Goal: Task Accomplishment & Management: Use online tool/utility

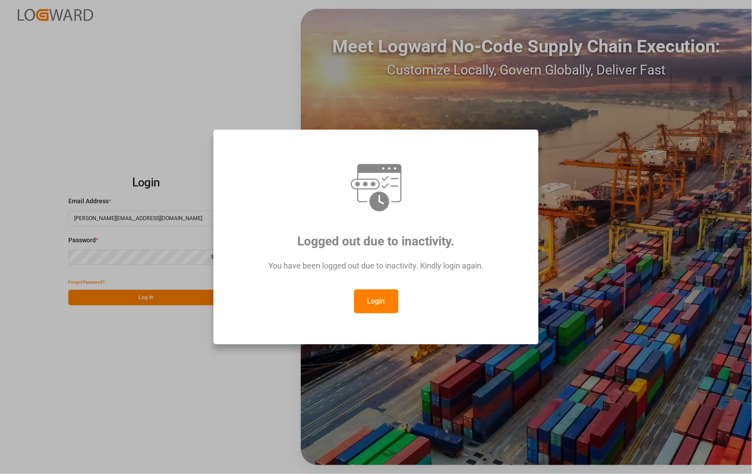
click at [374, 302] on button "Login" at bounding box center [376, 301] width 44 height 24
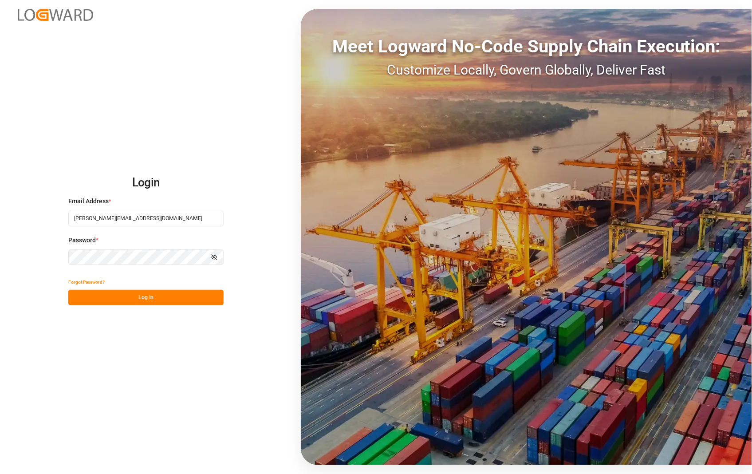
click at [138, 299] on button "Log In" at bounding box center [145, 298] width 155 height 16
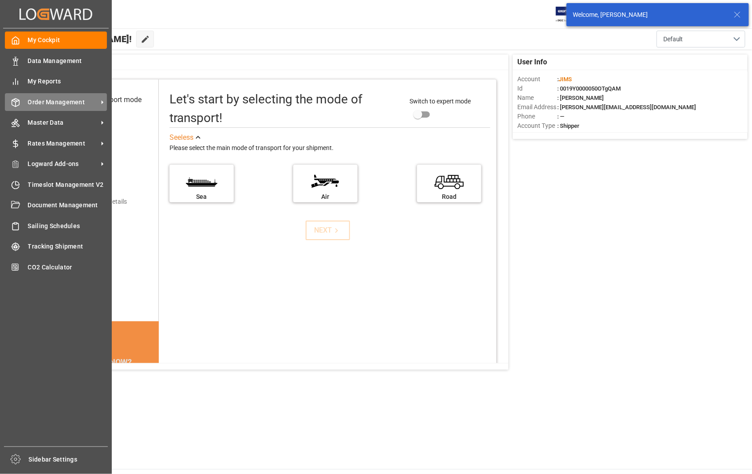
click at [56, 105] on span "Order Management" at bounding box center [63, 102] width 70 height 9
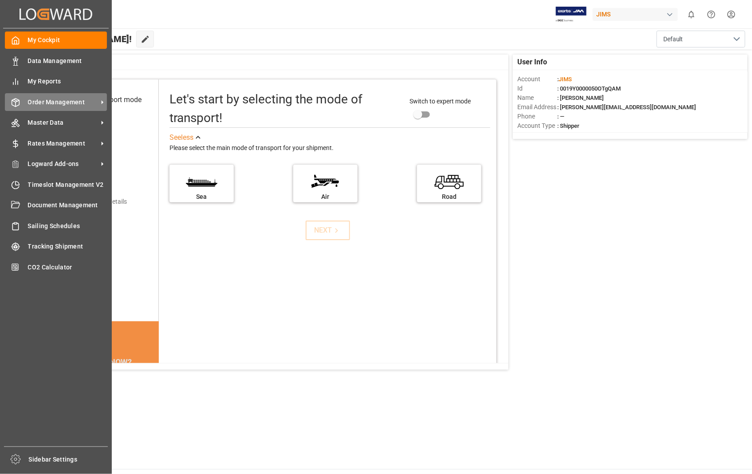
click at [38, 102] on span "Order Management" at bounding box center [63, 102] width 70 height 9
click at [65, 102] on span "Order Management" at bounding box center [63, 102] width 70 height 9
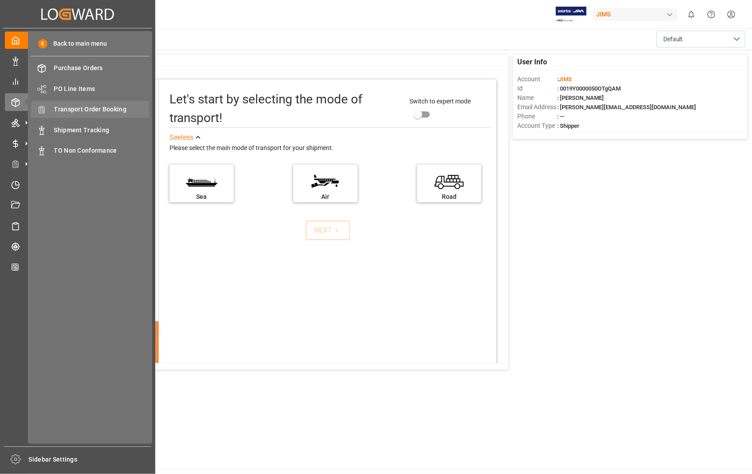
click at [95, 109] on span "Transport Order Booking" at bounding box center [101, 109] width 95 height 9
